Goal: Information Seeking & Learning: Learn about a topic

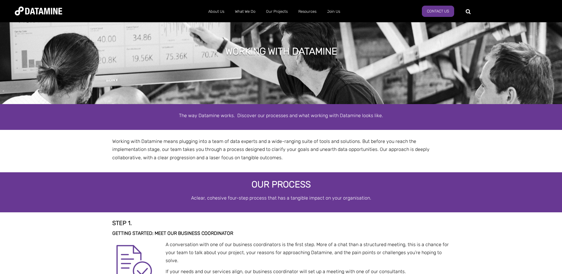
click at [251, 53] on h1 "Working with Datamine" at bounding box center [281, 51] width 112 height 13
drag, startPoint x: 163, startPoint y: 168, endPoint x: 203, endPoint y: 30, distance: 143.4
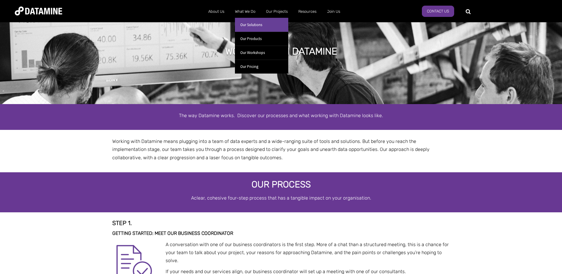
click at [251, 25] on link "Our Solutions" at bounding box center [261, 25] width 53 height 14
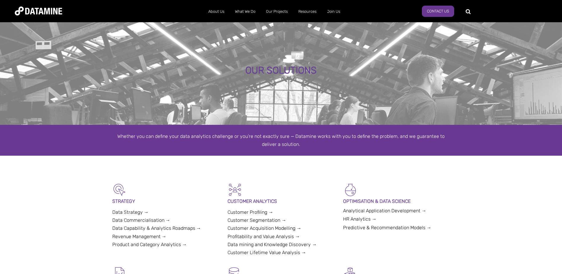
click at [151, 10] on ul "About Us The Datamine Story Our People Our Values Our Process Our Partners What…" at bounding box center [274, 11] width 363 height 15
click at [218, 64] on div "OUR SOLUTIONS" at bounding box center [281, 73] width 562 height 104
